Goal: Book appointment/travel/reservation

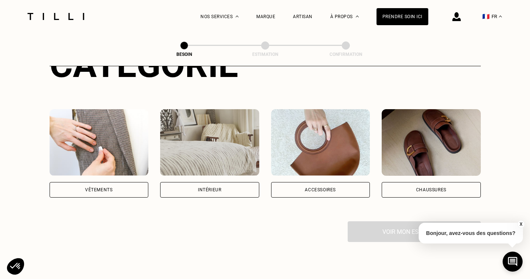
scroll to position [114, 0]
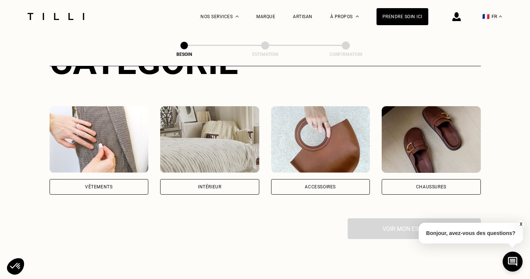
click at [415, 179] on div "Chaussures" at bounding box center [430, 187] width 99 height 16
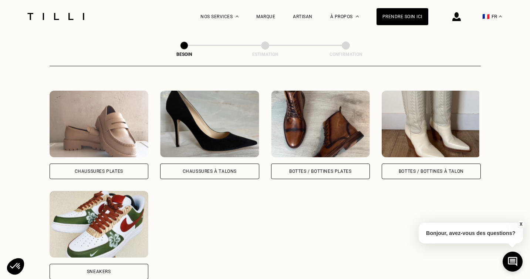
scroll to position [332, 0]
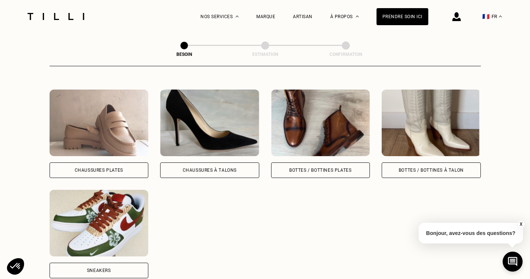
click at [411, 168] on div "Bottes / Bottines à talon" at bounding box center [430, 170] width 65 height 4
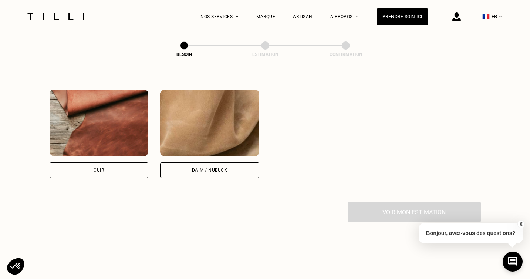
scroll to position [669, 0]
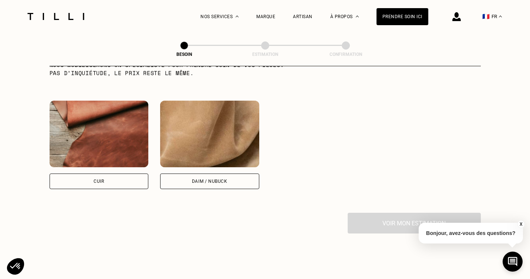
click at [228, 173] on div "Daim / Nubuck" at bounding box center [209, 181] width 99 height 16
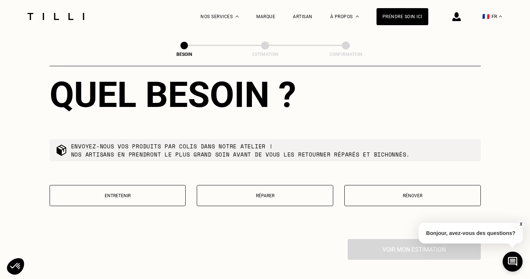
scroll to position [853, 0]
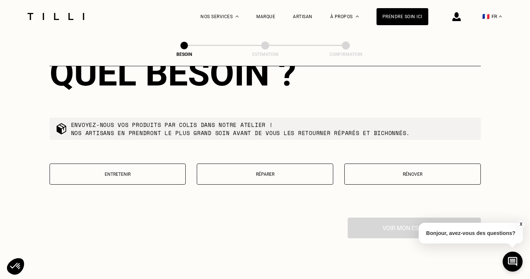
click at [274, 171] on button "Réparer" at bounding box center [265, 173] width 136 height 21
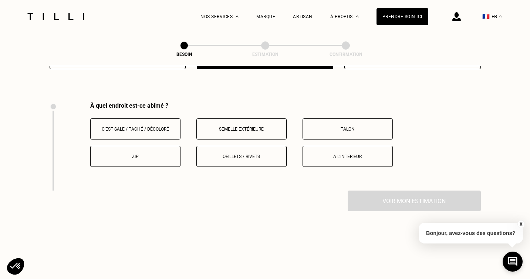
scroll to position [967, 0]
click at [320, 126] on button "Talon" at bounding box center [347, 129] width 90 height 21
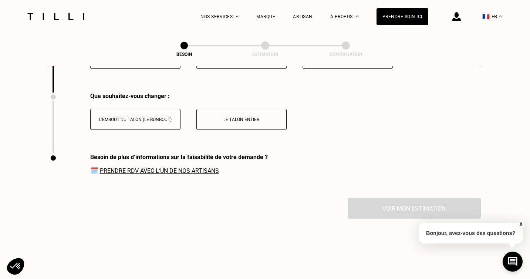
scroll to position [1069, 0]
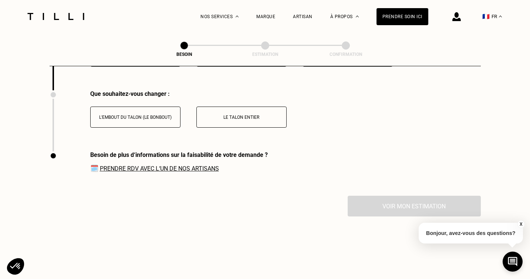
click at [281, 115] on p "Le talon entier" at bounding box center [241, 117] width 82 height 5
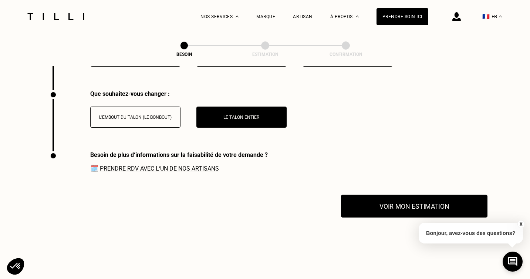
click at [378, 195] on button "Voir mon estimation" at bounding box center [414, 205] width 146 height 23
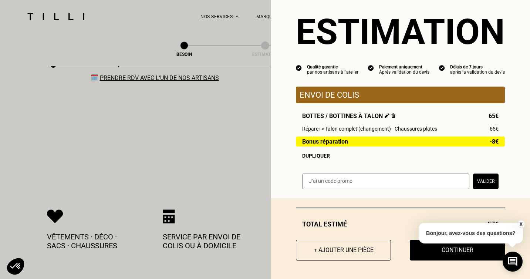
scroll to position [1165, 0]
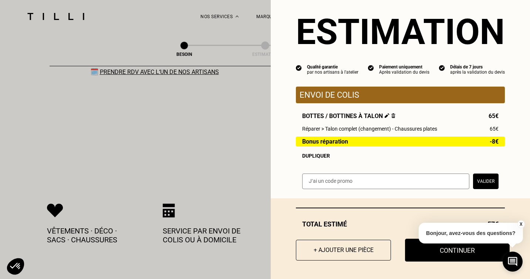
click at [415, 247] on button "Continuer" at bounding box center [457, 249] width 105 height 23
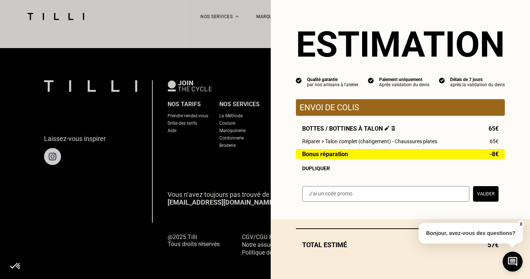
scroll to position [0, 0]
select select "FR"
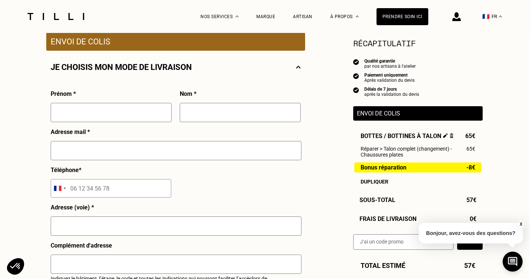
scroll to position [146, 1]
click at [108, 110] on input "text" at bounding box center [111, 112] width 121 height 19
type input "Maud"
type input "Vuaillat"
type input "[EMAIL_ADDRESS][DOMAIN_NAME]"
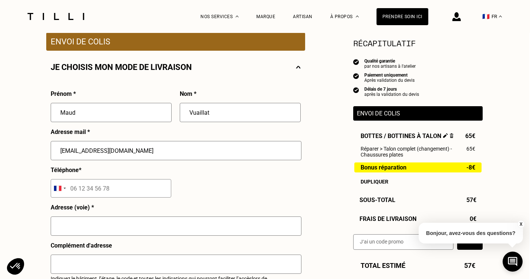
type input "06 47 53 70 56"
type input "[STREET_ADDRESS][PERSON_NAME]"
type input "GILBERT HOUSE"
type input "75006"
type input "[GEOGRAPHIC_DATA]"
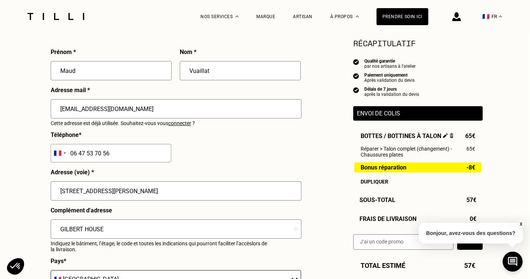
scroll to position [196, 1]
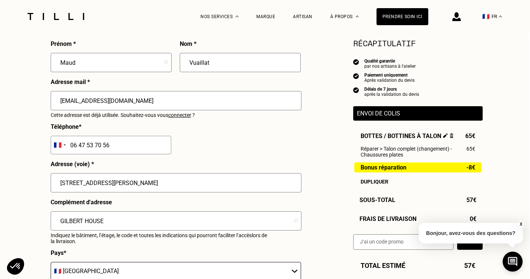
drag, startPoint x: 113, startPoint y: 183, endPoint x: 54, endPoint y: 177, distance: 59.4
click at [54, 177] on input "[STREET_ADDRESS][PERSON_NAME]" at bounding box center [176, 182] width 251 height 19
type input "[STREET_ADDRESS]"
click at [101, 218] on input "GILBERT HOUSE" at bounding box center [176, 220] width 251 height 19
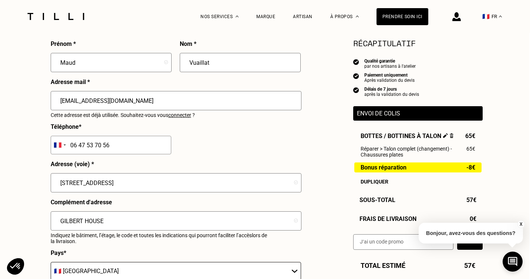
click at [101, 218] on input "GILBERT HOUSE" at bounding box center [176, 220] width 251 height 19
click at [22, 194] on div "Besoin Estimation Confirmation Estimation Récapitulatif Qualité garantie par no…" at bounding box center [265, 256] width 532 height 838
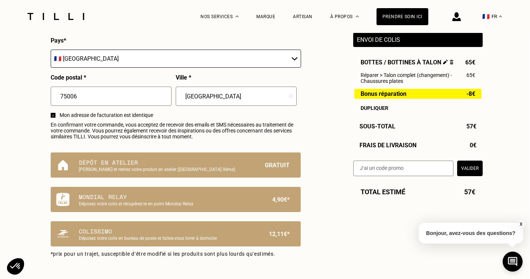
scroll to position [410, 1]
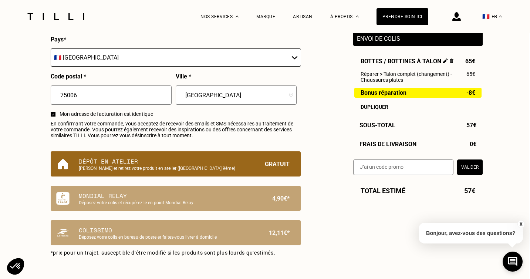
click at [189, 167] on p "[PERSON_NAME] et retirez votre produit en atelier ([GEOGRAPHIC_DATA] 9ème)" at bounding box center [163, 168] width 169 height 5
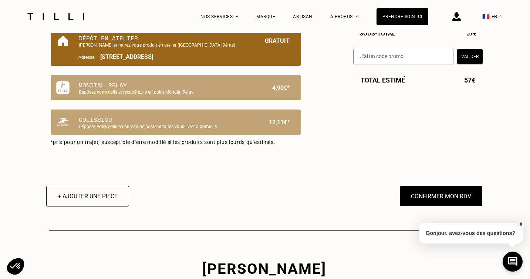
scroll to position [533, 1]
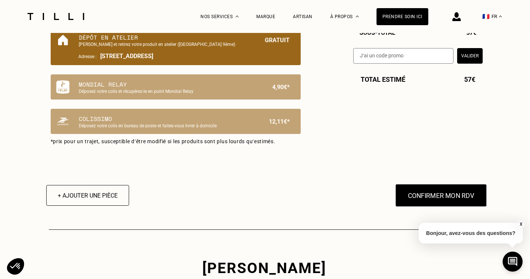
click at [411, 197] on button "Confirmer mon RDV" at bounding box center [441, 195] width 92 height 23
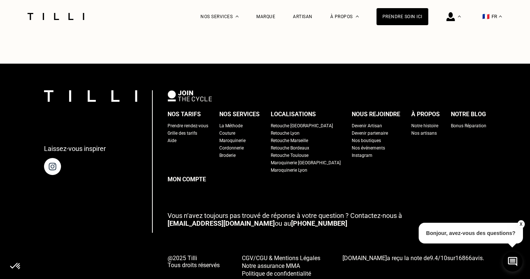
scroll to position [539, 0]
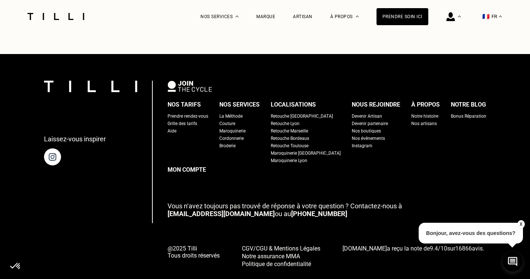
click at [522, 225] on button "X" at bounding box center [520, 224] width 7 height 8
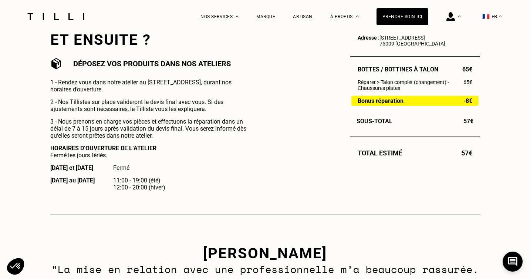
scroll to position [257, 0]
